Goal: Find specific page/section: Find specific page/section

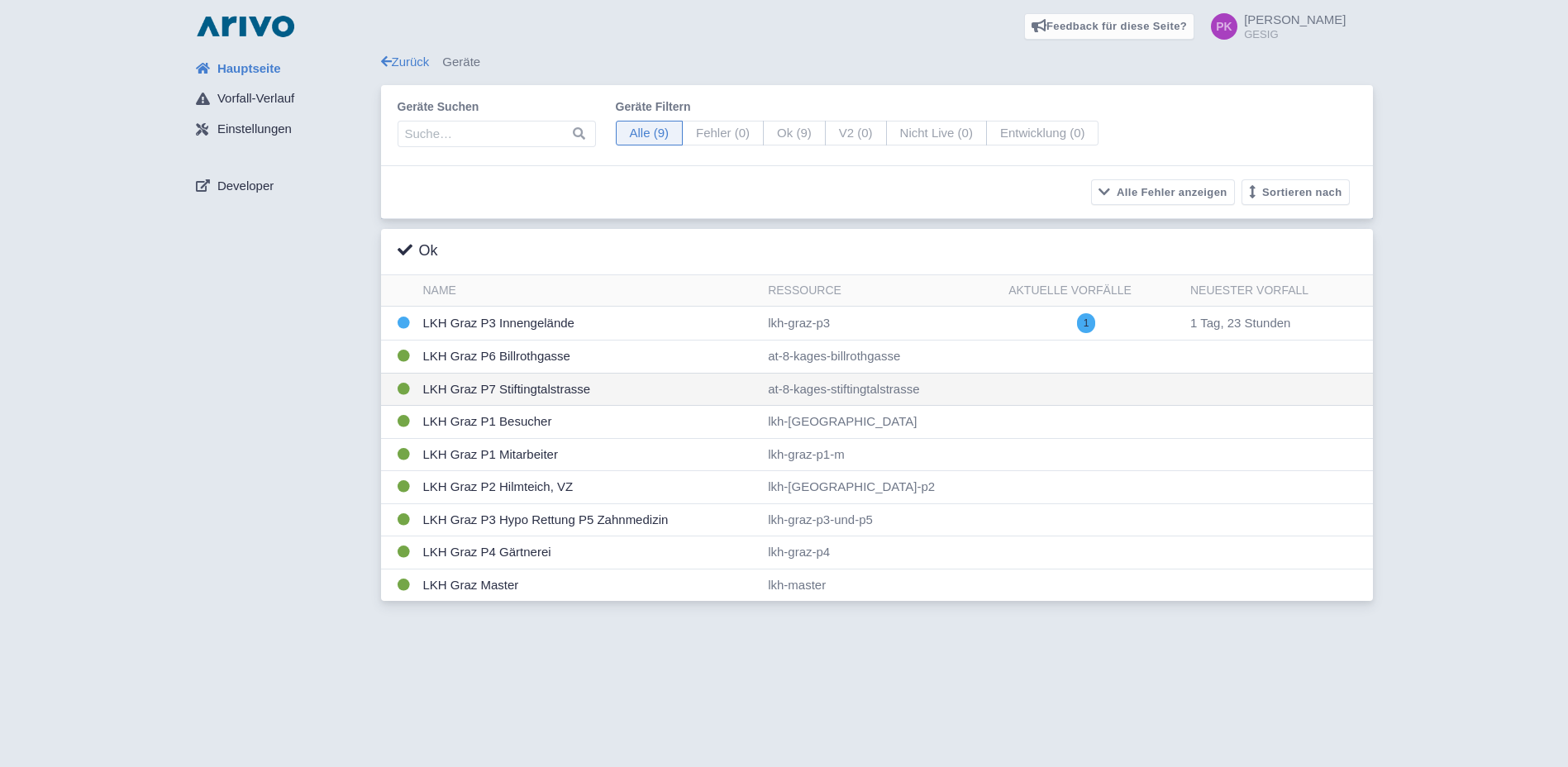
click at [518, 394] on td "LKH Graz P7 Stiftingtalstrasse" at bounding box center [588, 389] width 345 height 33
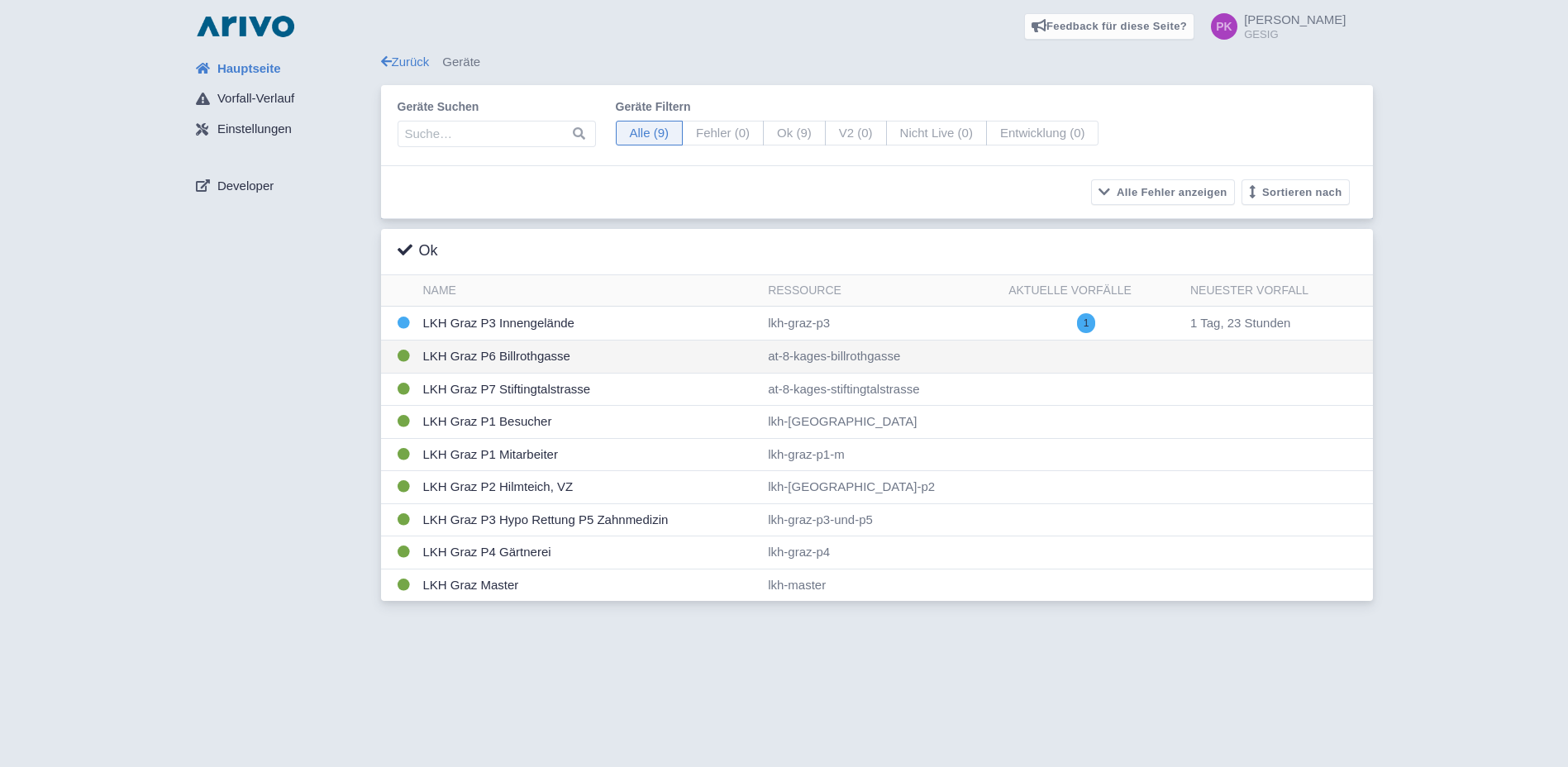
click at [524, 348] on td "LKH Graz P6 Billrothgasse" at bounding box center [588, 357] width 345 height 33
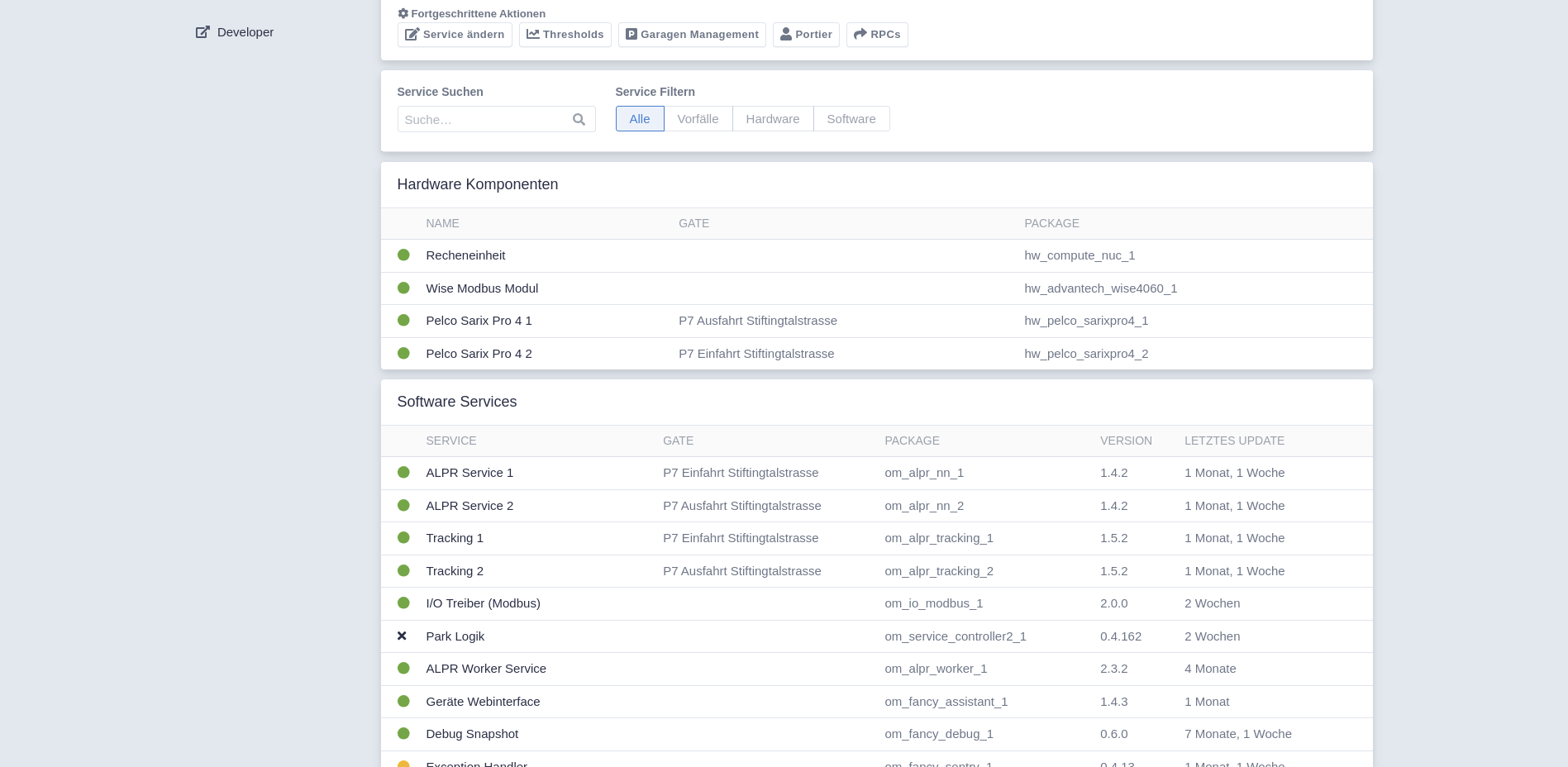
scroll to position [165, 0]
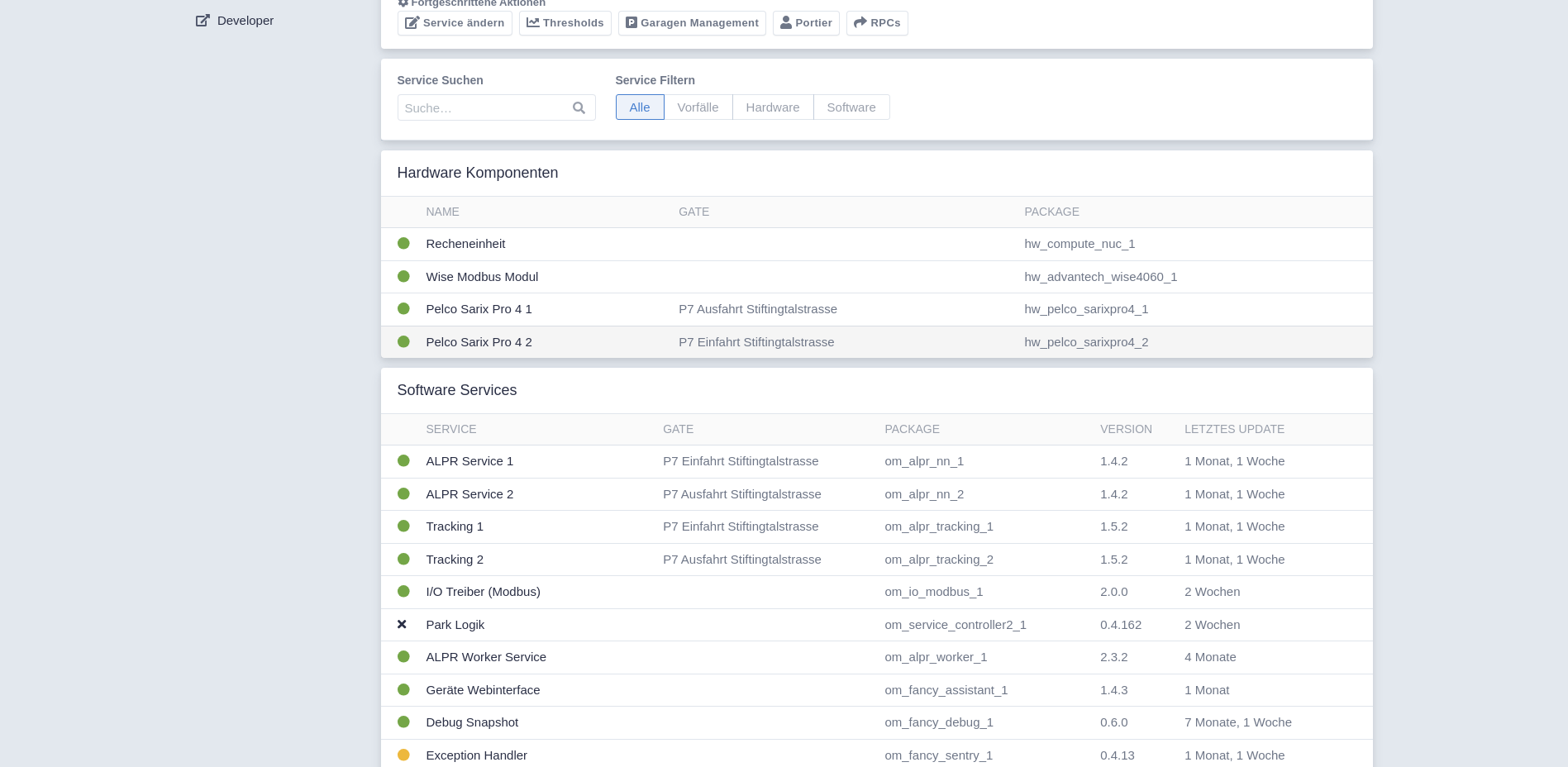
click at [753, 336] on td "P7 Einfahrt Stiftingtalstrasse" at bounding box center [844, 342] width 345 height 33
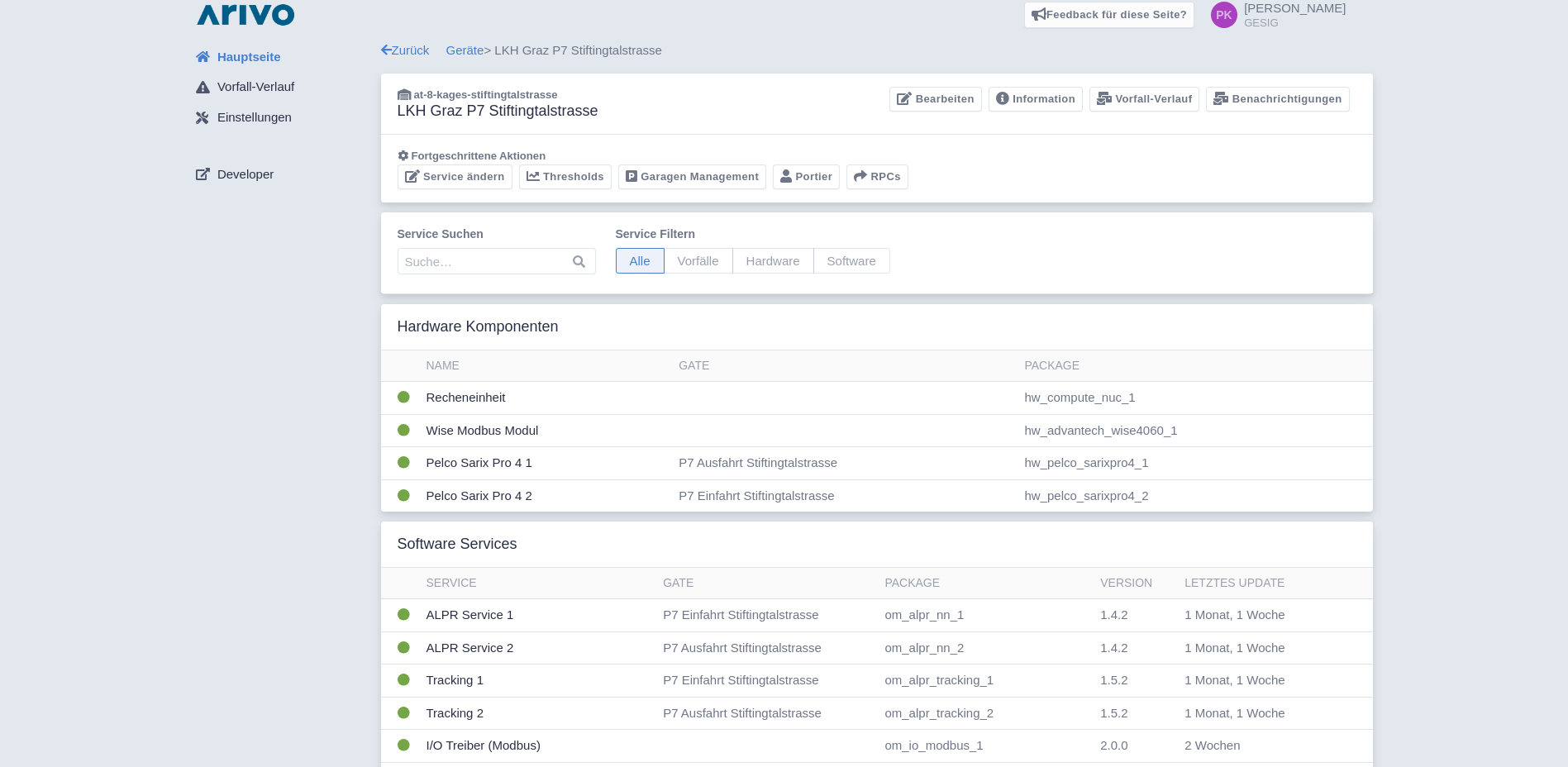
scroll to position [0, 0]
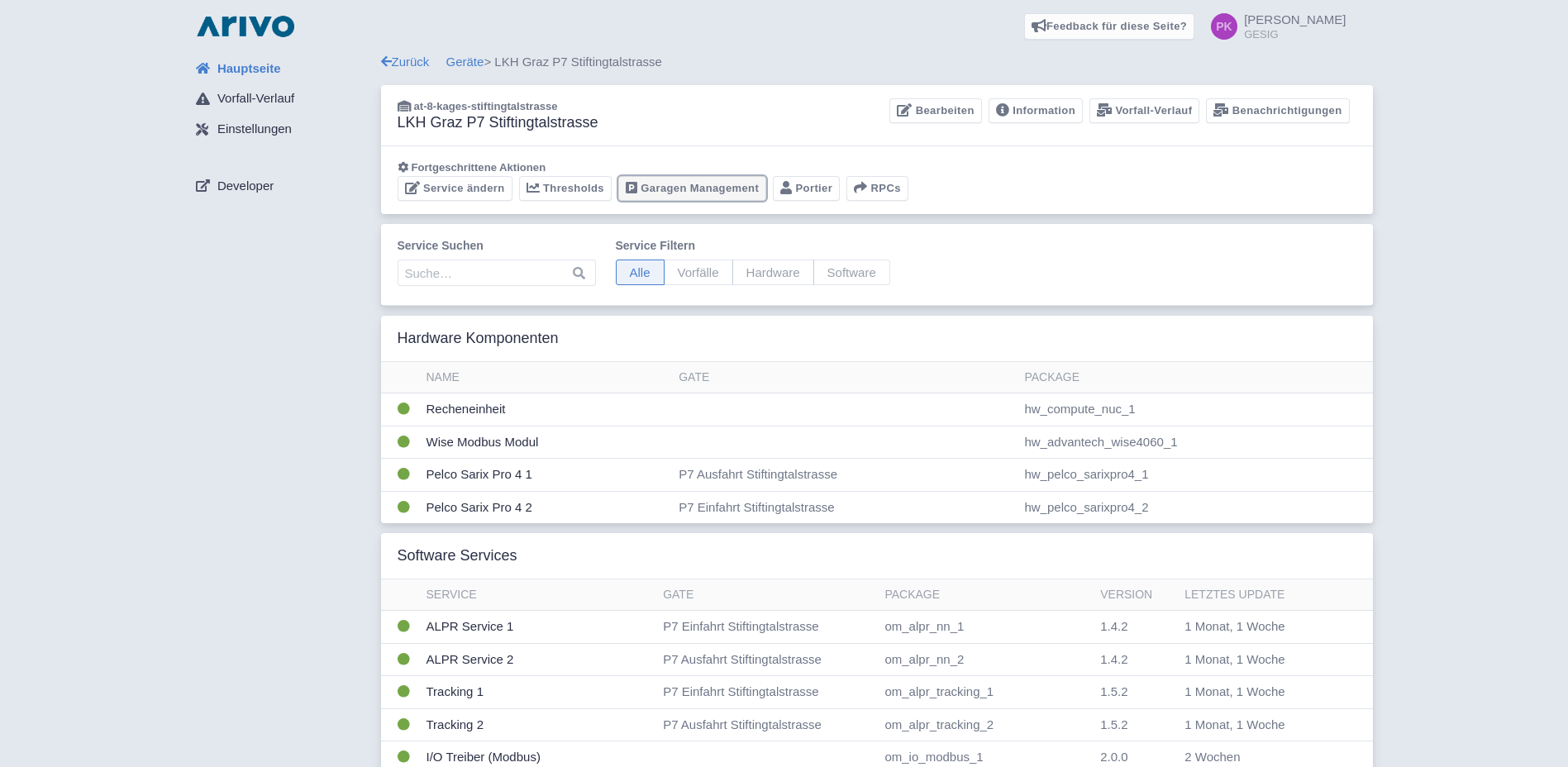
click at [687, 190] on link "Garagen Management" at bounding box center [692, 189] width 148 height 26
click at [405, 63] on link "Zurück" at bounding box center [405, 61] width 48 height 14
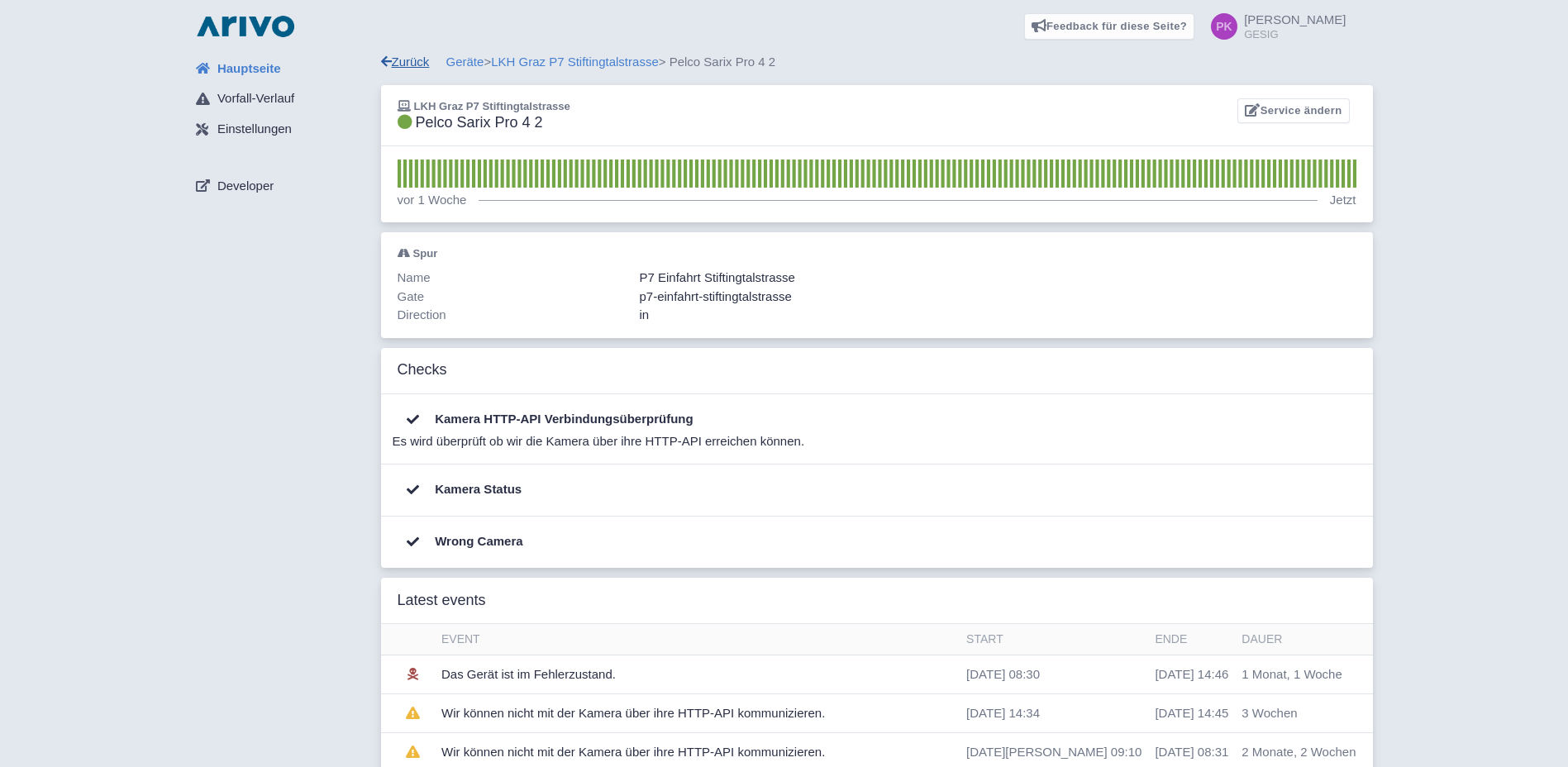
click at [401, 57] on link "Zurück" at bounding box center [405, 61] width 48 height 14
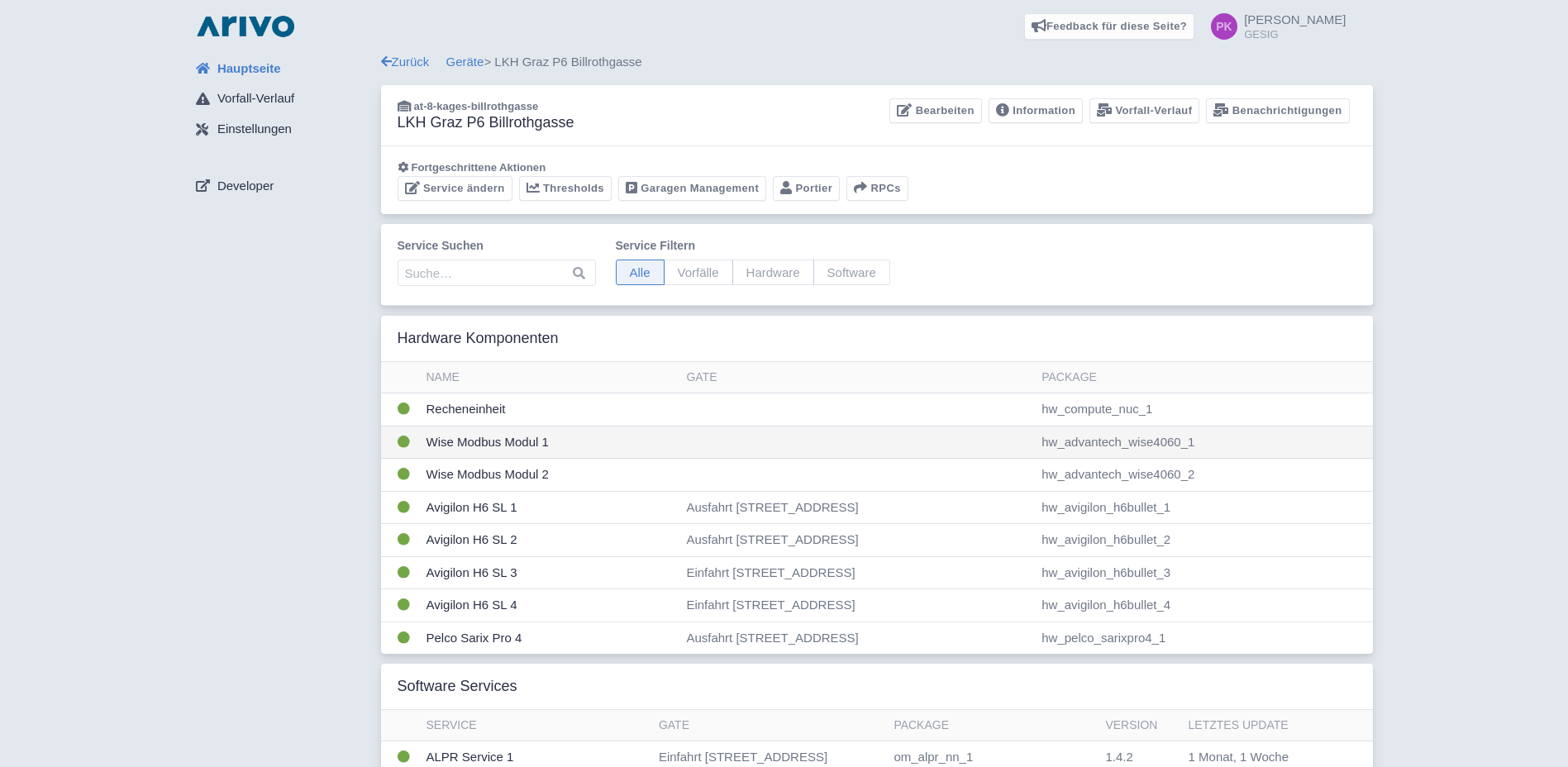
scroll to position [83, 0]
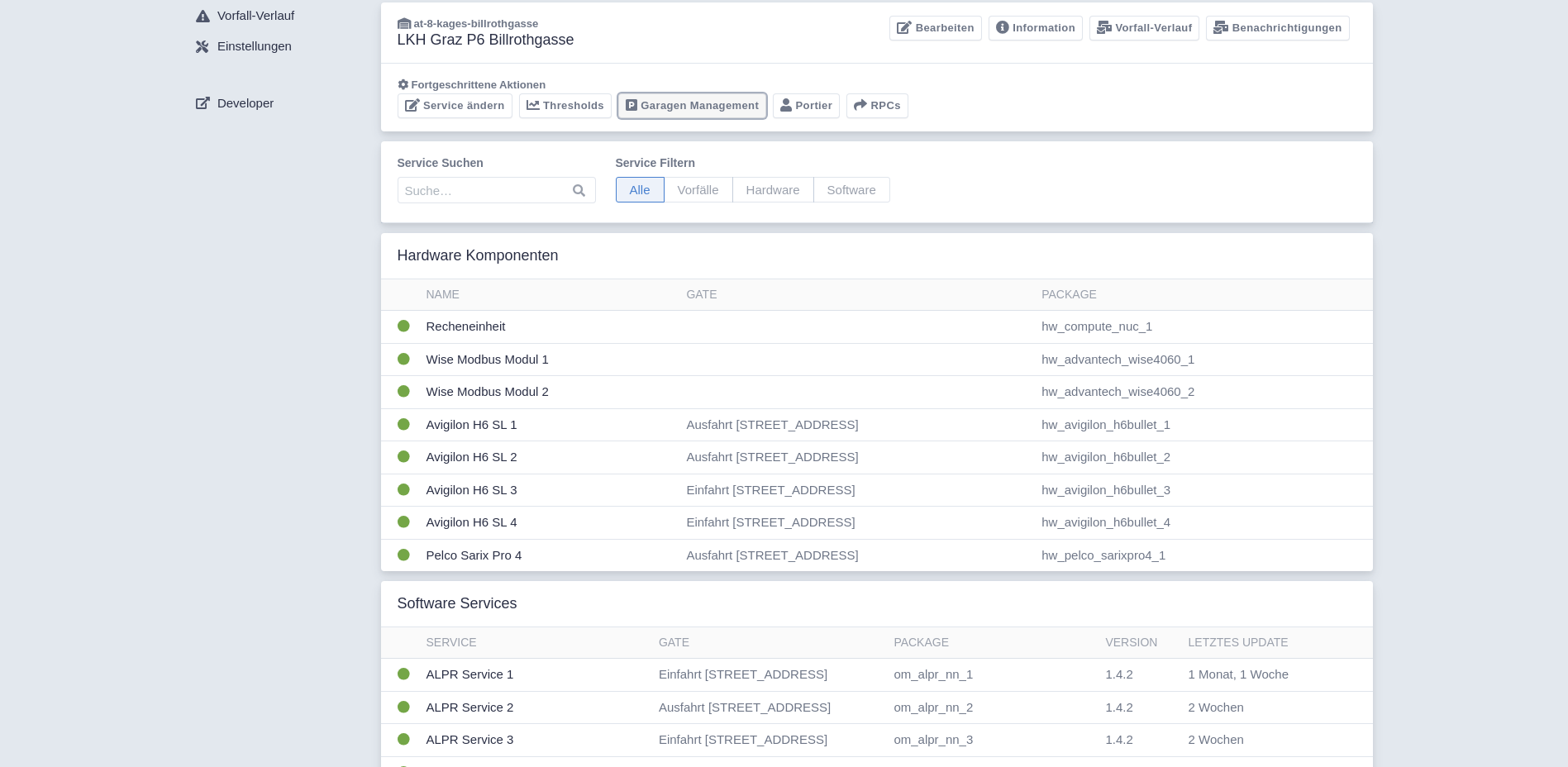
click at [675, 109] on link "Garagen Management" at bounding box center [692, 106] width 148 height 26
